Goal: Check status: Check status

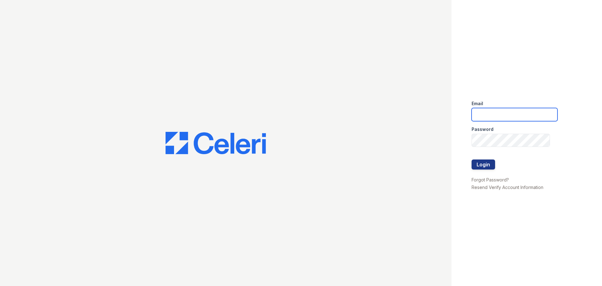
click at [486, 114] on input "email" at bounding box center [515, 114] width 86 height 13
type input "[EMAIL_ADDRESS][DOMAIN_NAME]"
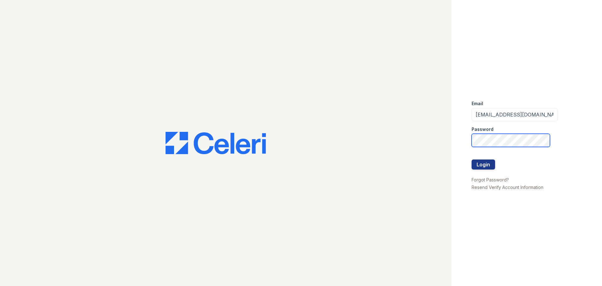
click at [472, 159] on button "Login" at bounding box center [484, 164] width 24 height 10
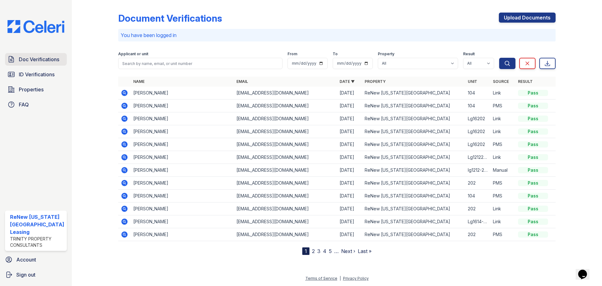
click at [32, 59] on span "Doc Verifications" at bounding box center [39, 60] width 40 height 8
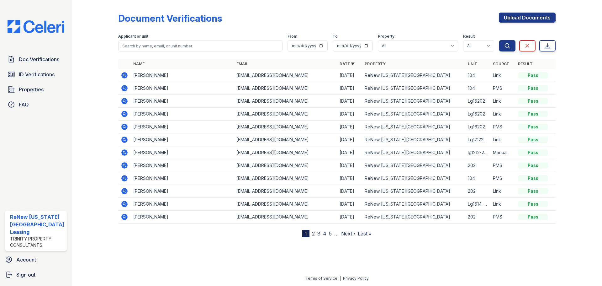
click at [124, 190] on icon at bounding box center [125, 191] width 8 height 8
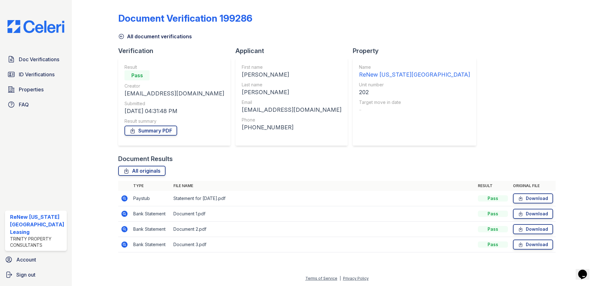
click at [125, 199] on icon at bounding box center [125, 198] width 8 height 8
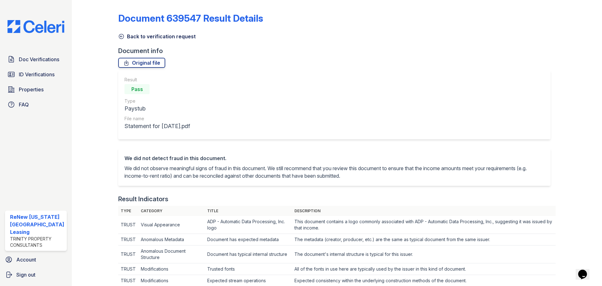
click at [120, 38] on icon at bounding box center [121, 36] width 6 height 6
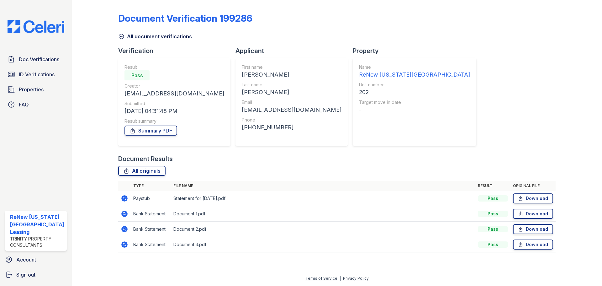
click at [123, 210] on icon at bounding box center [125, 214] width 8 height 8
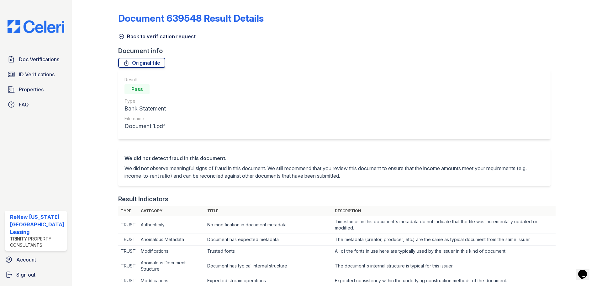
click at [121, 36] on icon at bounding box center [121, 36] width 6 height 6
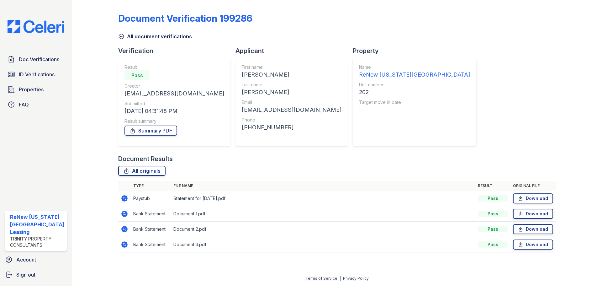
click at [128, 198] on td at bounding box center [124, 198] width 13 height 15
click at [128, 198] on icon at bounding box center [125, 198] width 8 height 8
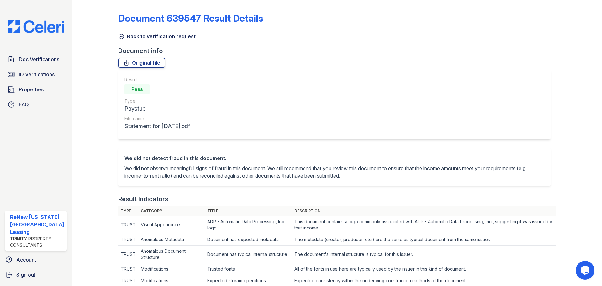
click at [119, 34] on icon at bounding box center [121, 36] width 5 height 5
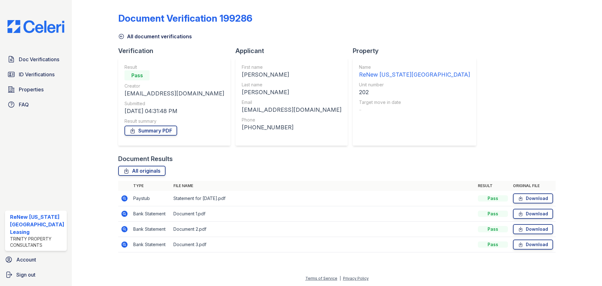
click at [123, 212] on icon at bounding box center [124, 213] width 6 height 6
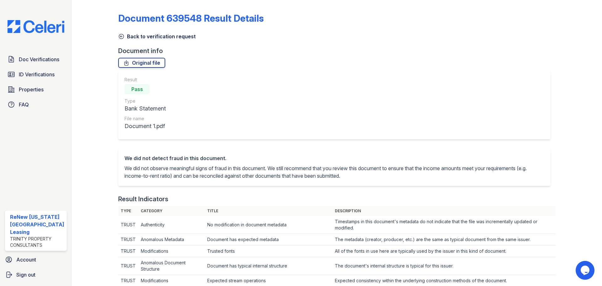
click at [122, 36] on icon at bounding box center [121, 36] width 6 height 6
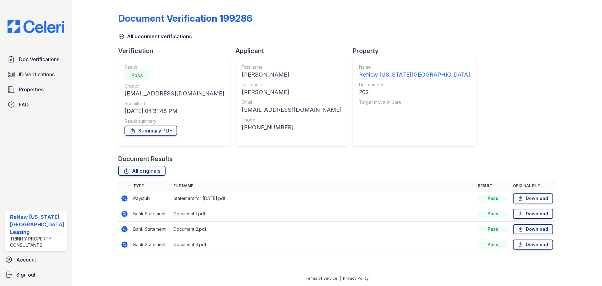
click at [124, 198] on icon at bounding box center [124, 198] width 2 height 2
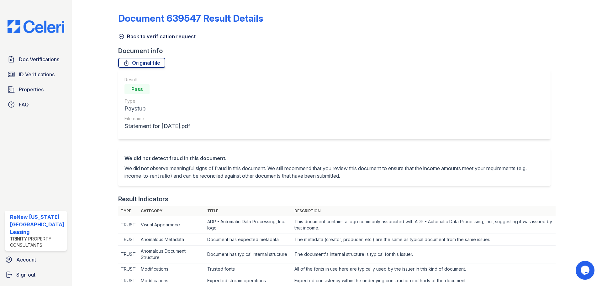
click at [121, 34] on icon at bounding box center [121, 36] width 5 height 5
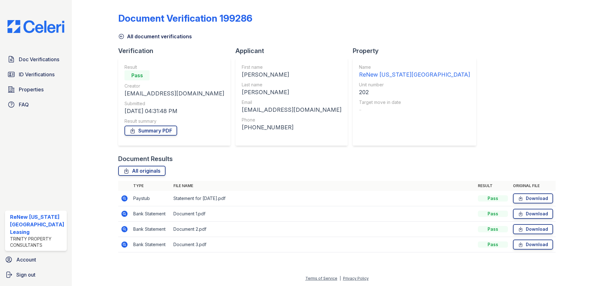
click at [123, 213] on icon at bounding box center [125, 214] width 8 height 8
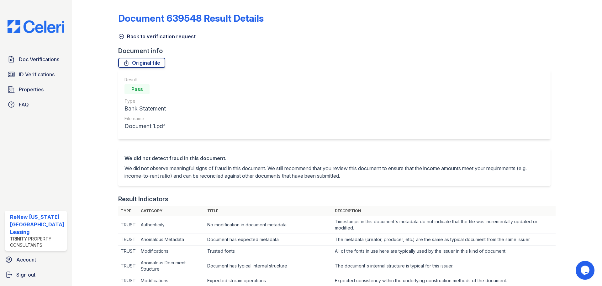
click at [121, 36] on icon at bounding box center [121, 36] width 6 height 6
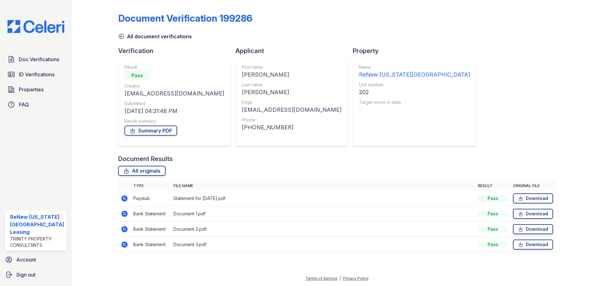
click at [125, 228] on icon at bounding box center [125, 229] width 8 height 8
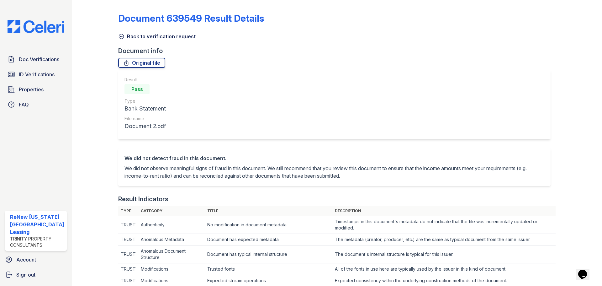
click at [118, 37] on icon at bounding box center [121, 36] width 6 height 6
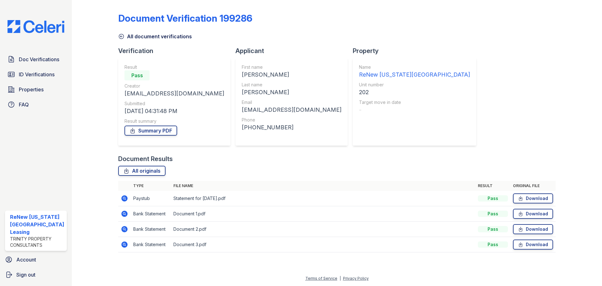
drag, startPoint x: 125, startPoint y: 243, endPoint x: 118, endPoint y: 234, distance: 11.5
click at [125, 243] on icon at bounding box center [125, 245] width 8 height 8
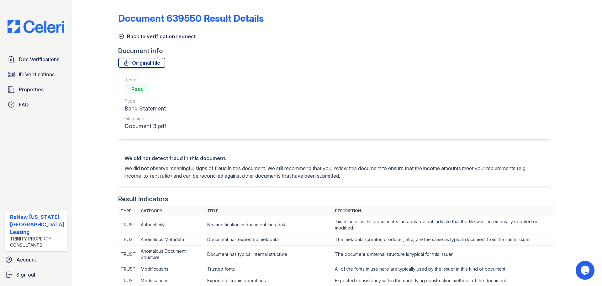
click at [123, 35] on icon at bounding box center [121, 36] width 6 height 6
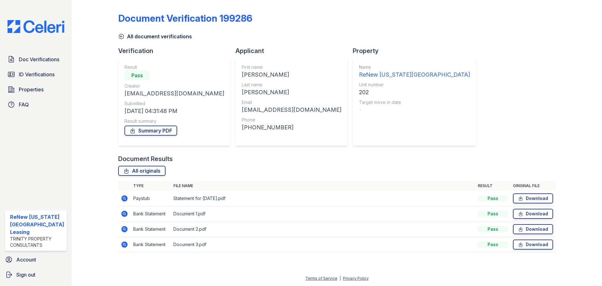
click at [123, 36] on icon at bounding box center [121, 36] width 6 height 6
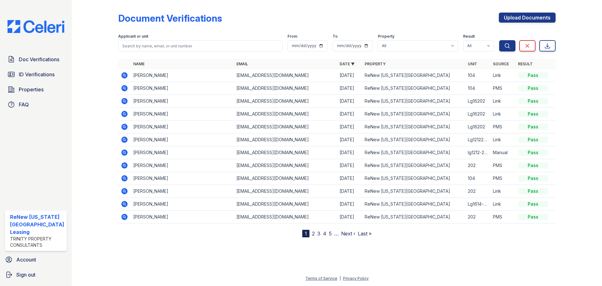
click at [313, 235] on link "2" at bounding box center [313, 233] width 3 height 6
